Goal: Task Accomplishment & Management: Manage account settings

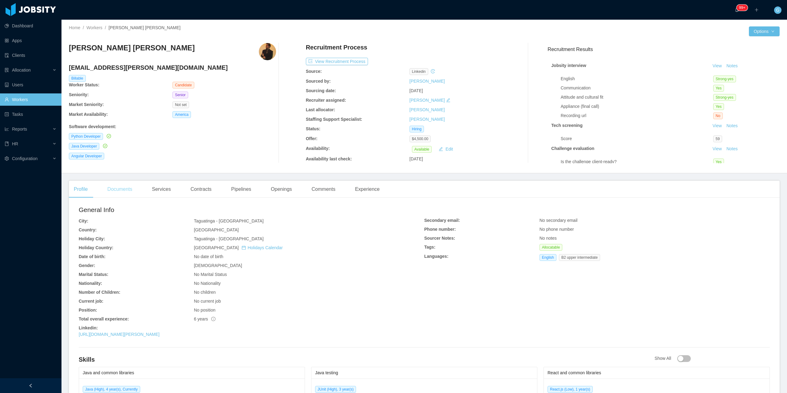
click at [122, 190] on div "Documents" at bounding box center [119, 189] width 35 height 17
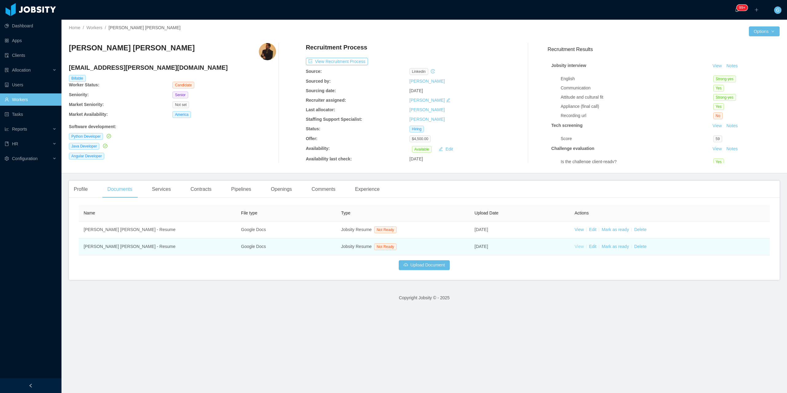
click at [575, 248] on link "View" at bounding box center [578, 246] width 9 height 5
click at [636, 247] on link "Delete" at bounding box center [640, 246] width 12 height 5
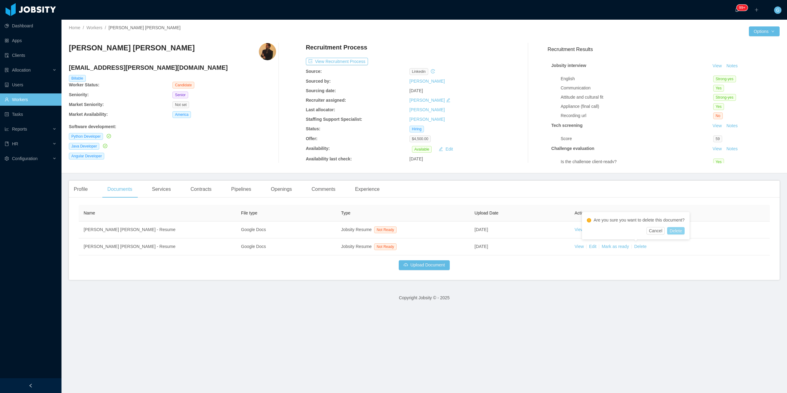
click at [673, 232] on button "Delete" at bounding box center [675, 230] width 17 height 7
click at [412, 266] on button "Upload Document" at bounding box center [423, 265] width 51 height 10
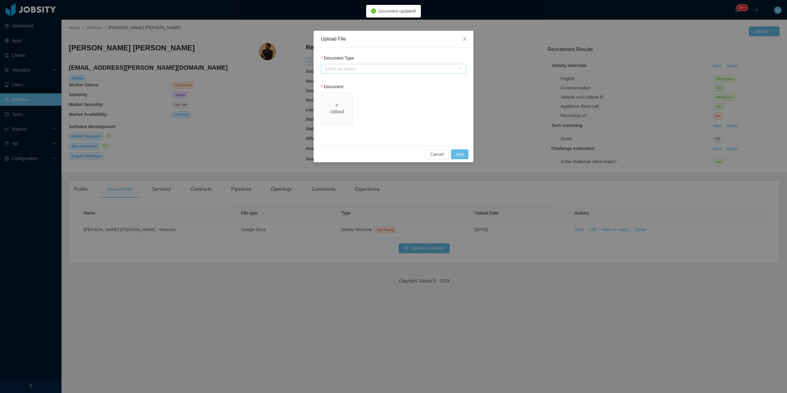
click at [330, 67] on div "Select an option" at bounding box center [389, 69] width 131 height 6
click at [343, 92] on li "Jobsity Resume" at bounding box center [393, 91] width 145 height 10
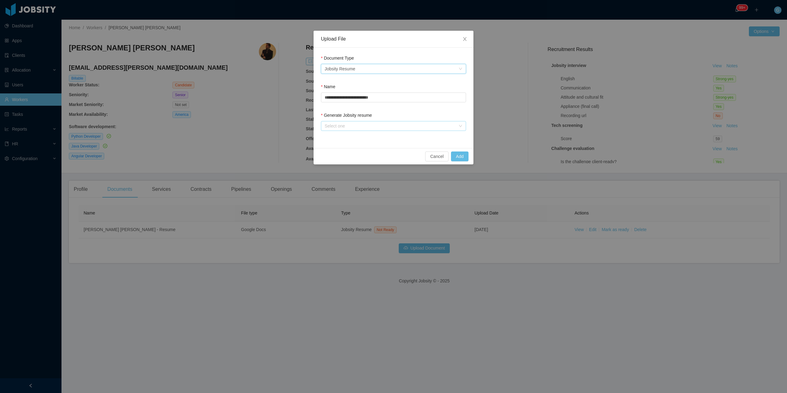
click at [343, 128] on div "Select one" at bounding box center [389, 126] width 131 height 6
click at [336, 138] on li "From Template" at bounding box center [393, 138] width 145 height 10
click at [463, 160] on button "Add" at bounding box center [460, 156] width 18 height 10
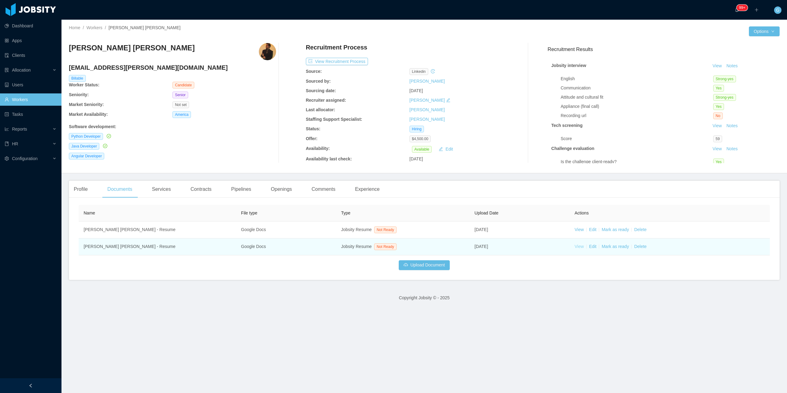
click at [576, 248] on link "View" at bounding box center [578, 246] width 9 height 5
